Goal: Information Seeking & Learning: Learn about a topic

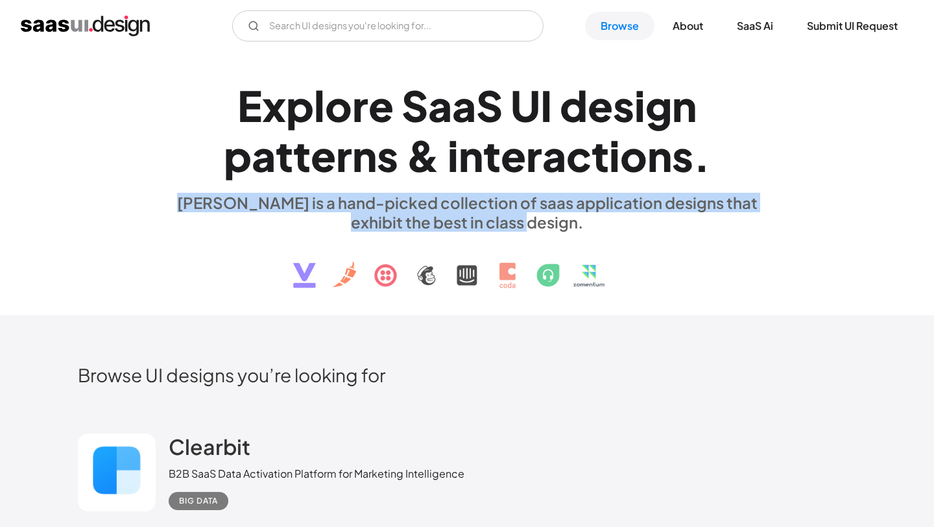
drag, startPoint x: 182, startPoint y: 203, endPoint x: 648, endPoint y: 229, distance: 467.2
click at [648, 229] on div "[PERSON_NAME] is a hand-picked collection of saas application designs that exhi…" at bounding box center [467, 212] width 597 height 39
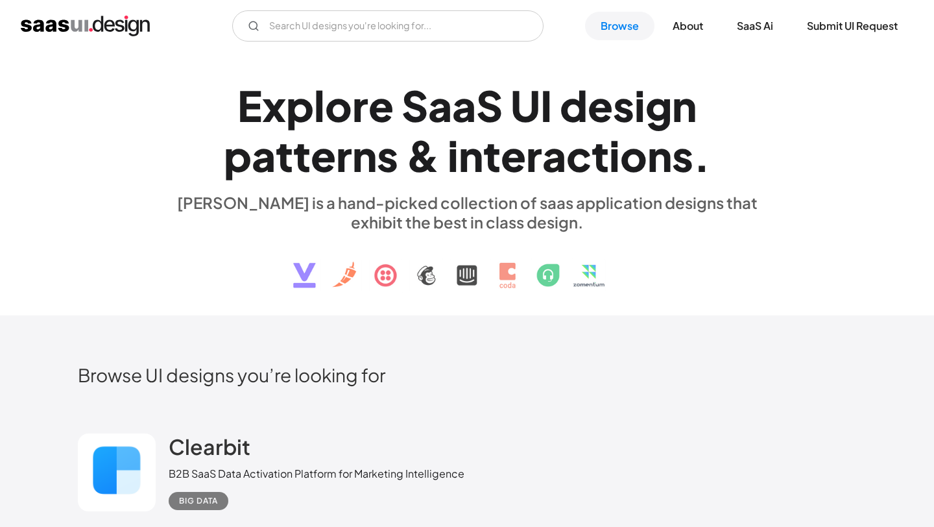
click at [655, 393] on div "Browse UI designs you’re looking for" at bounding box center [467, 385] width 779 height 44
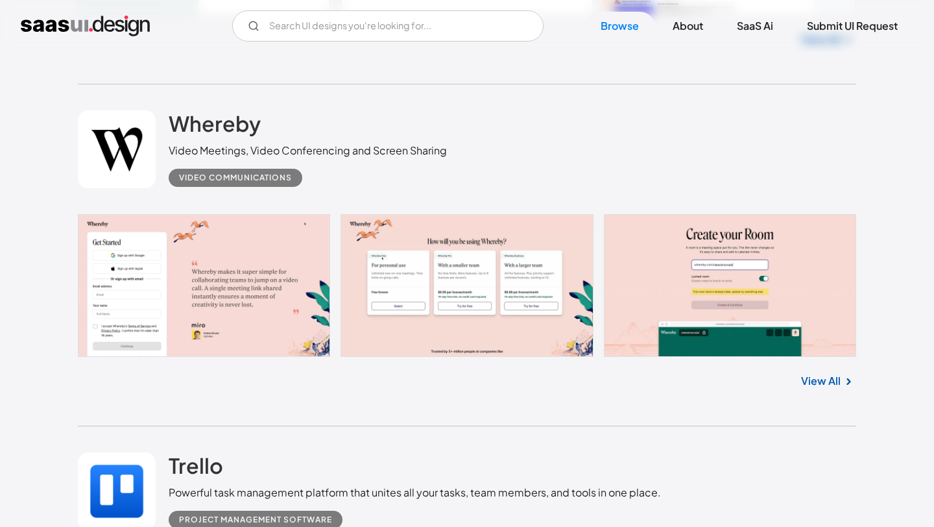
scroll to position [2689, 0]
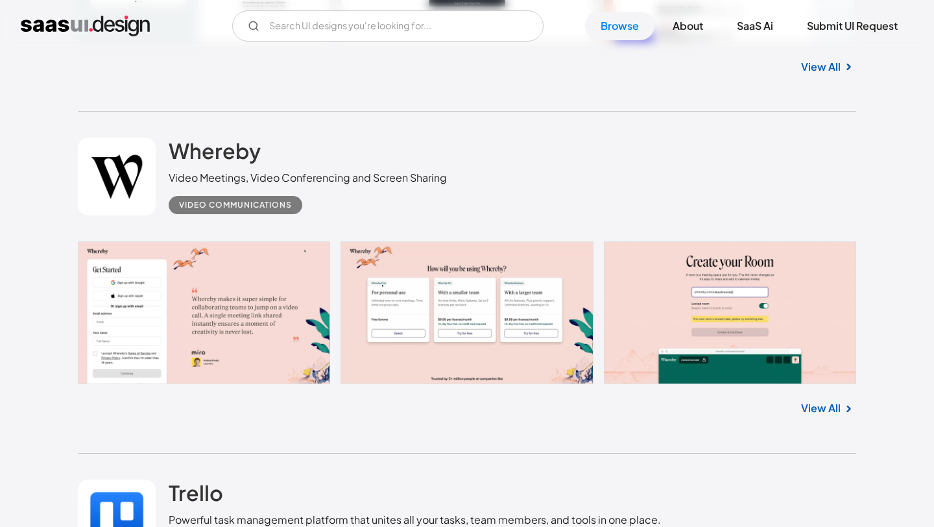
click at [141, 193] on link at bounding box center [117, 177] width 78 height 78
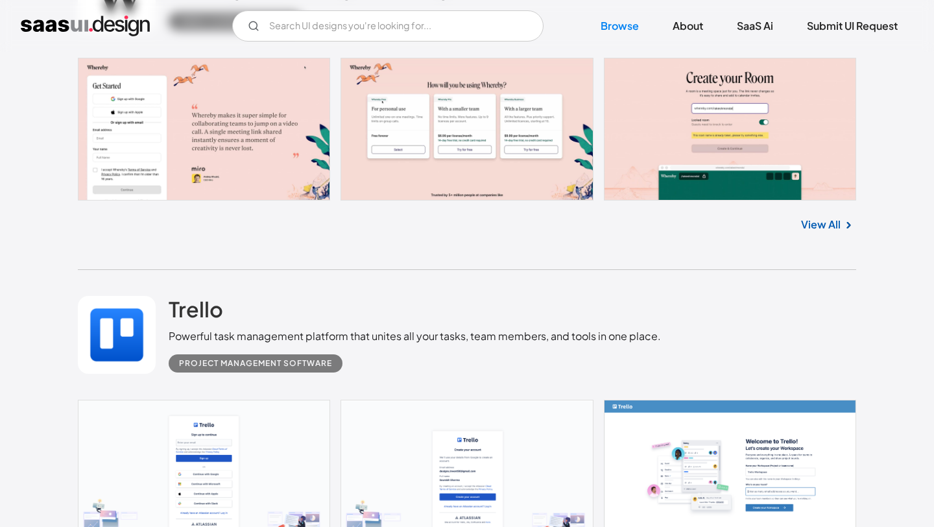
scroll to position [3057, 0]
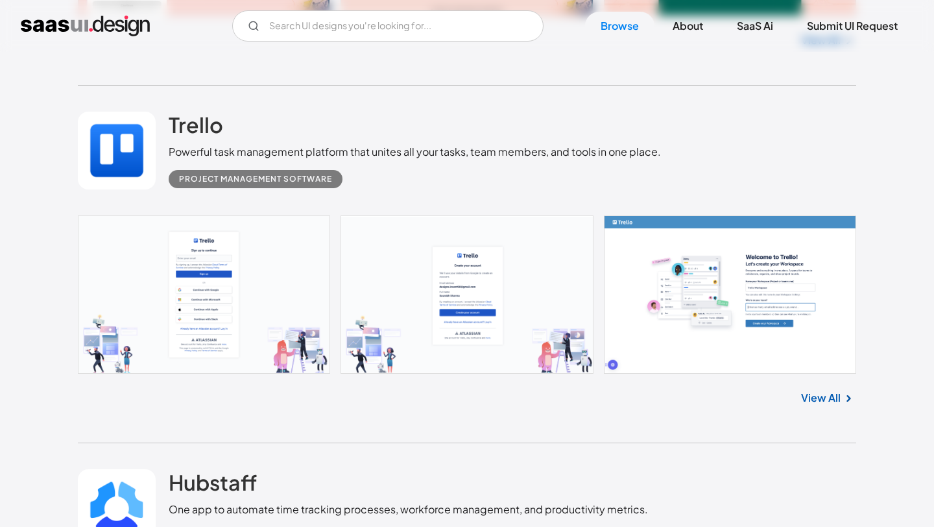
click at [810, 405] on link "View All" at bounding box center [821, 398] width 40 height 16
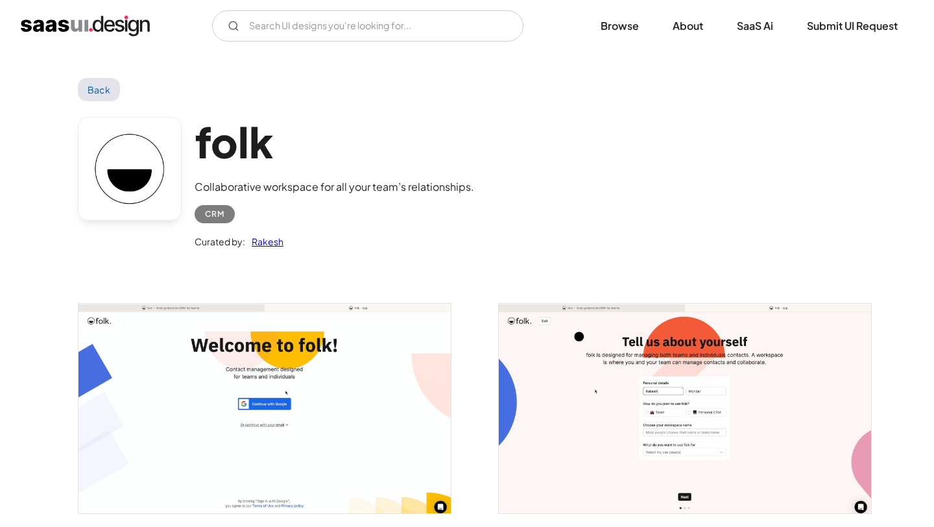
scroll to position [2285, 0]
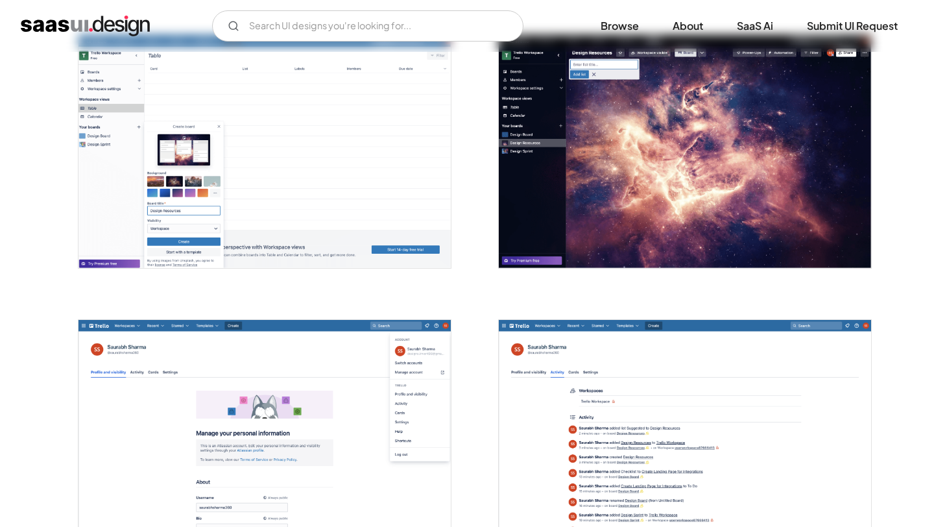
scroll to position [2831, 0]
